Goal: Check status

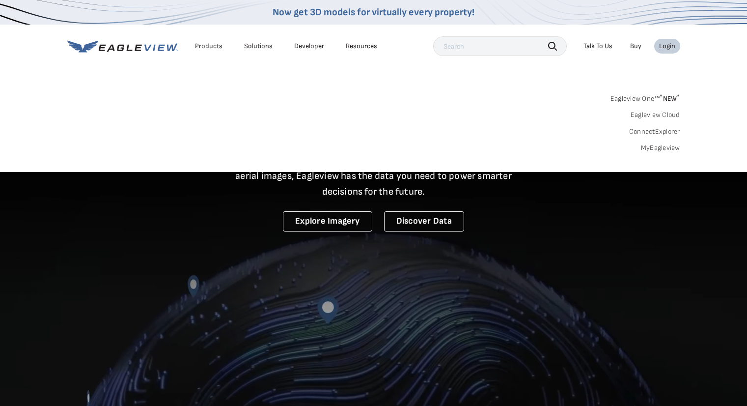
click at [649, 150] on link "MyEagleview" at bounding box center [660, 147] width 39 height 9
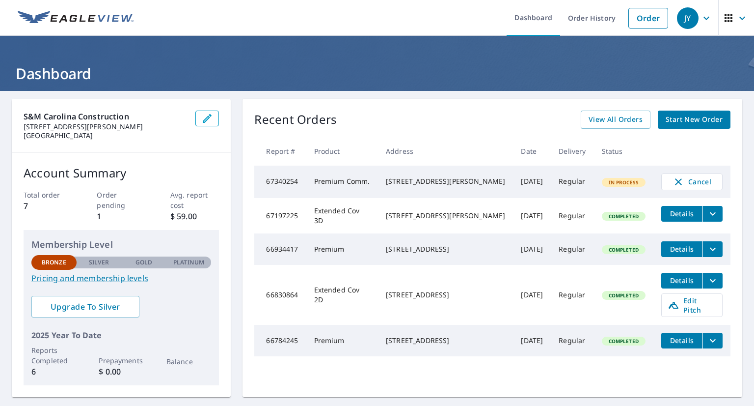
click at [606, 184] on span "In Process" at bounding box center [624, 182] width 42 height 7
click at [603, 184] on span "In Process" at bounding box center [624, 182] width 42 height 7
